Goal: Task Accomplishment & Management: Use online tool/utility

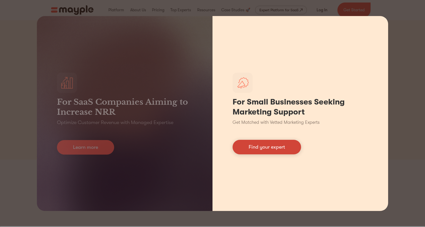
click at [255, 146] on link "Find your expert" at bounding box center [267, 147] width 69 height 15
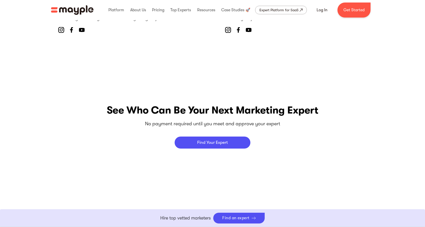
scroll to position [2120, 0]
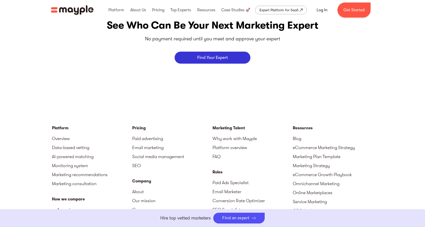
click at [207, 54] on link "Find Your Expert" at bounding box center [213, 58] width 76 height 12
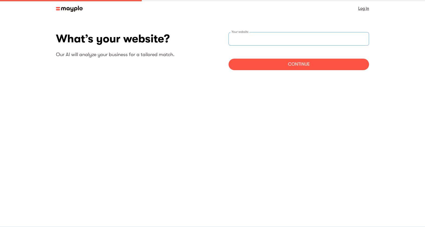
click at [242, 39] on div "Your website" at bounding box center [299, 39] width 141 height 14
type input "https://www.kindchaos.com"
click at [254, 62] on div "Continue" at bounding box center [299, 65] width 141 height 12
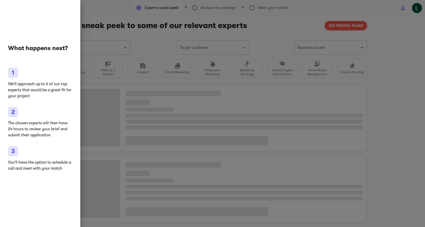
type input "Gifts"
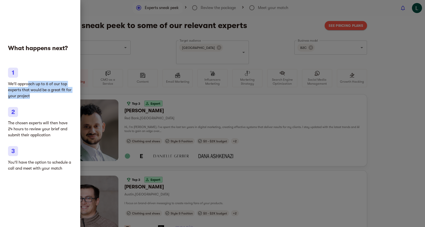
drag, startPoint x: 29, startPoint y: 84, endPoint x: 34, endPoint y: 96, distance: 13.4
click at [34, 96] on p "We'll approach up to 6 of our top experts that would be a great fit for your pr…" at bounding box center [40, 90] width 64 height 18
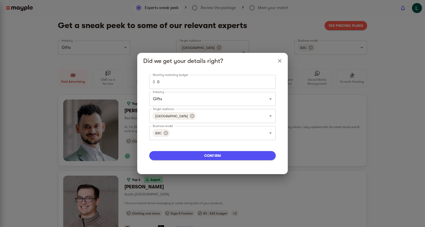
click at [33, 96] on div "Did we get your details right? Monthly marketing budget $ 0 Monthly marketing b…" at bounding box center [212, 113] width 425 height 227
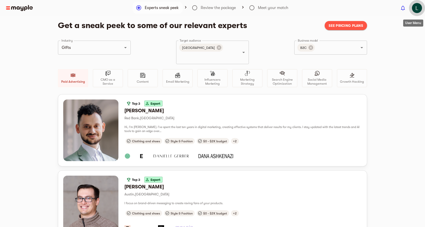
click at [417, 10] on img "button" at bounding box center [417, 8] width 10 height 10
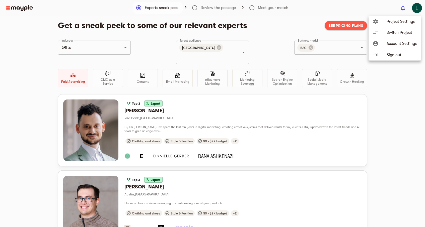
click at [397, 117] on div at bounding box center [212, 113] width 425 height 227
